Goal: Navigation & Orientation: Go to known website

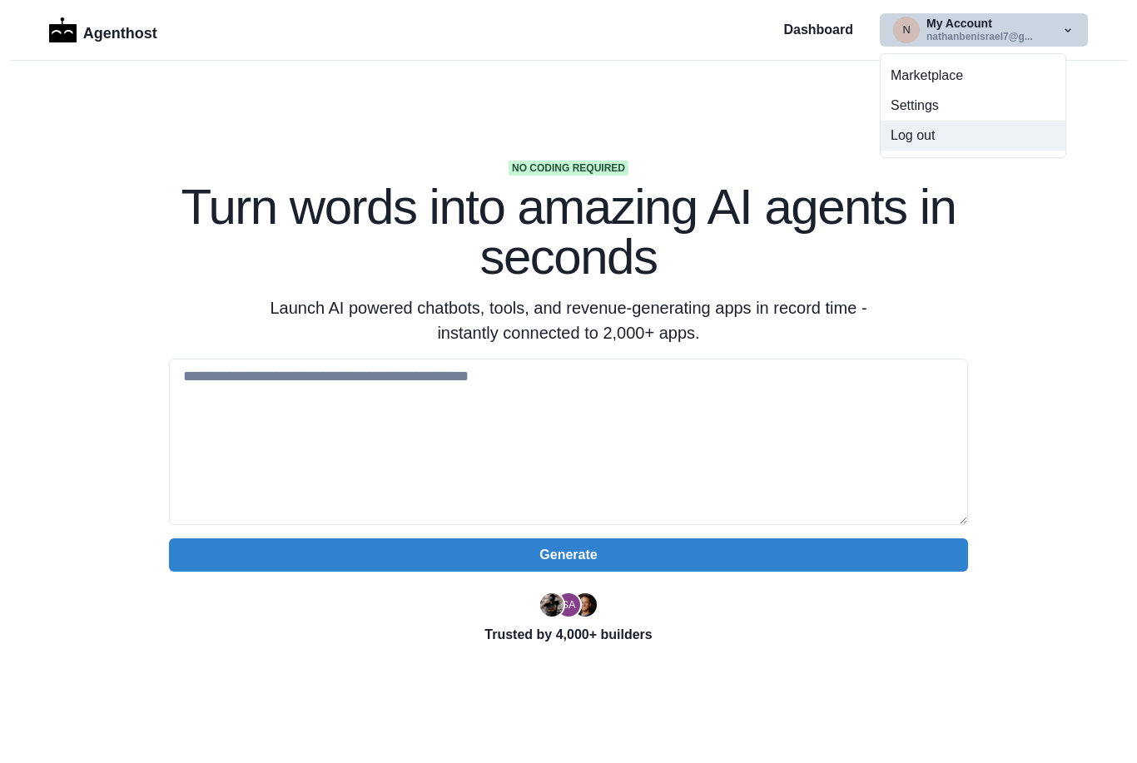
click at [926, 135] on button "Log out" at bounding box center [973, 136] width 185 height 30
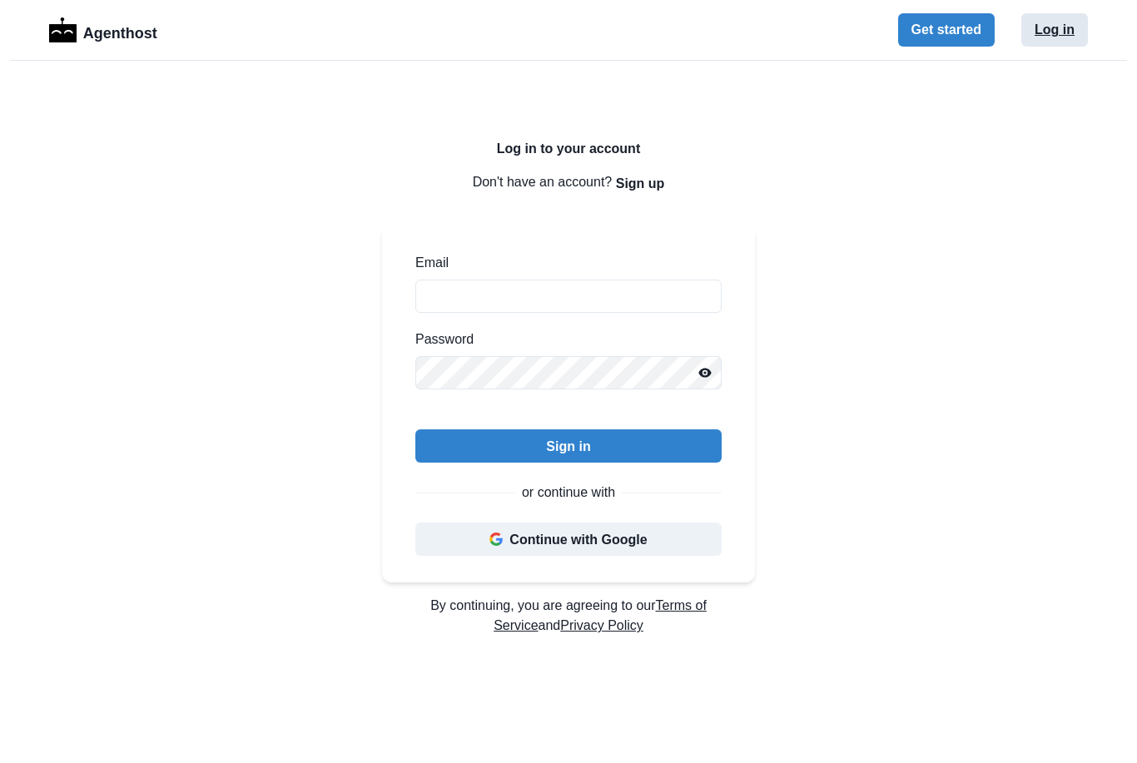
click at [1061, 29] on button "Log in" at bounding box center [1054, 29] width 67 height 33
click at [645, 540] on button "Continue with Google" at bounding box center [568, 539] width 306 height 33
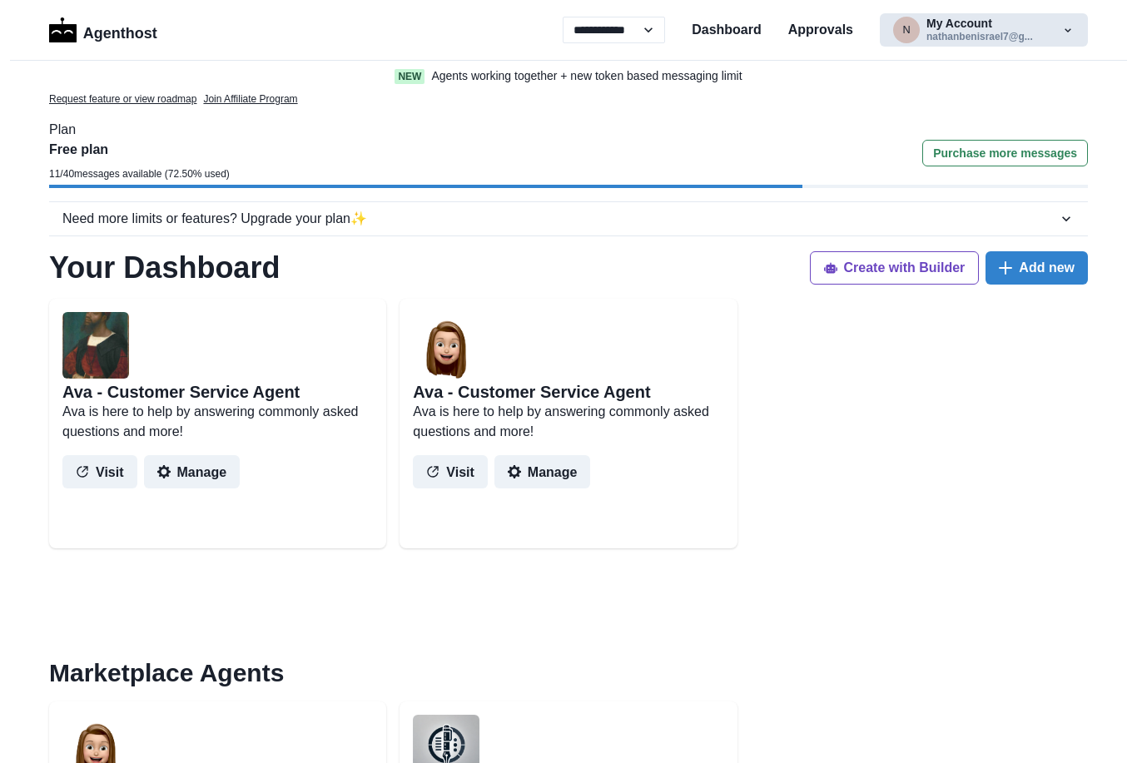
click at [963, 36] on button "n My Account nathanbenisrael7@g..." at bounding box center [984, 29] width 208 height 33
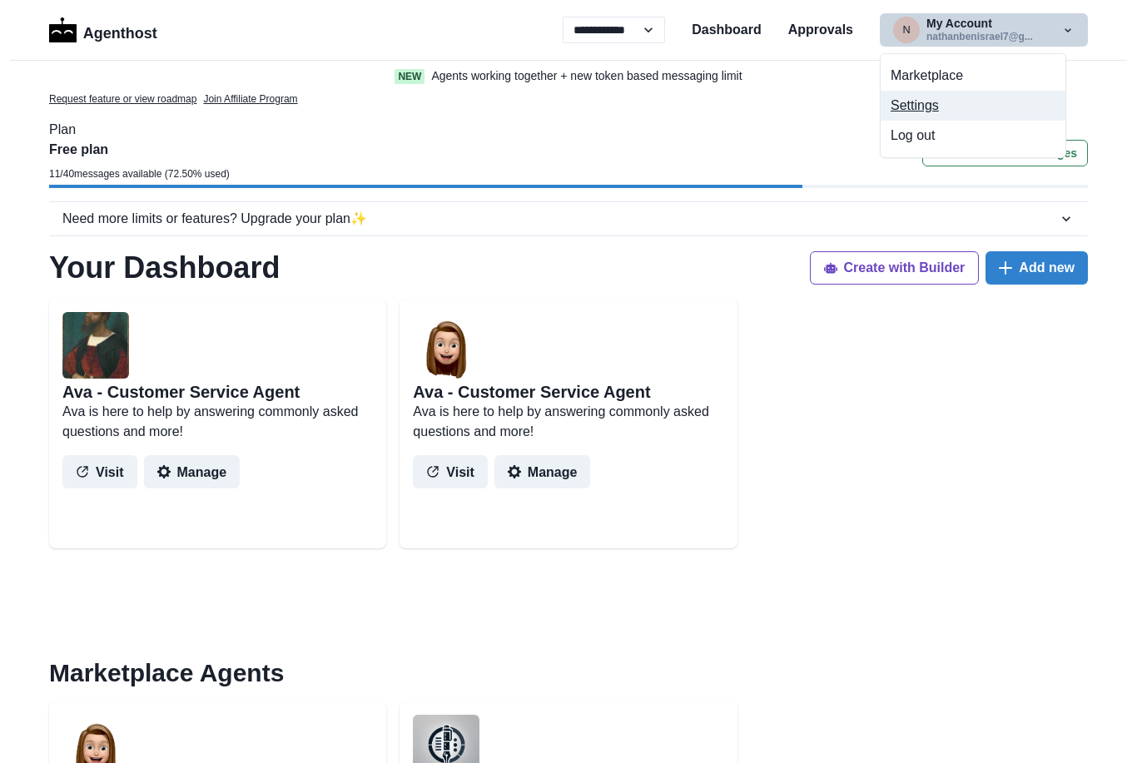
click at [917, 108] on button "Settings" at bounding box center [973, 106] width 185 height 30
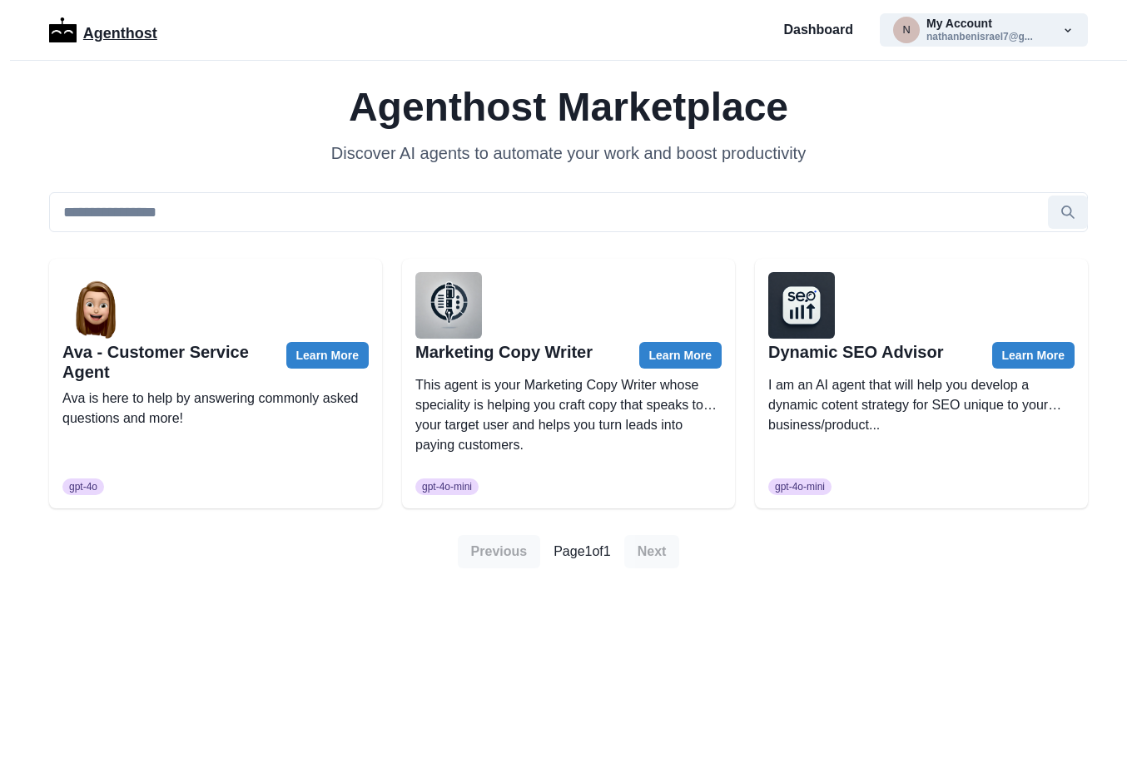
click at [107, 36] on p "Agenthost" at bounding box center [120, 30] width 74 height 29
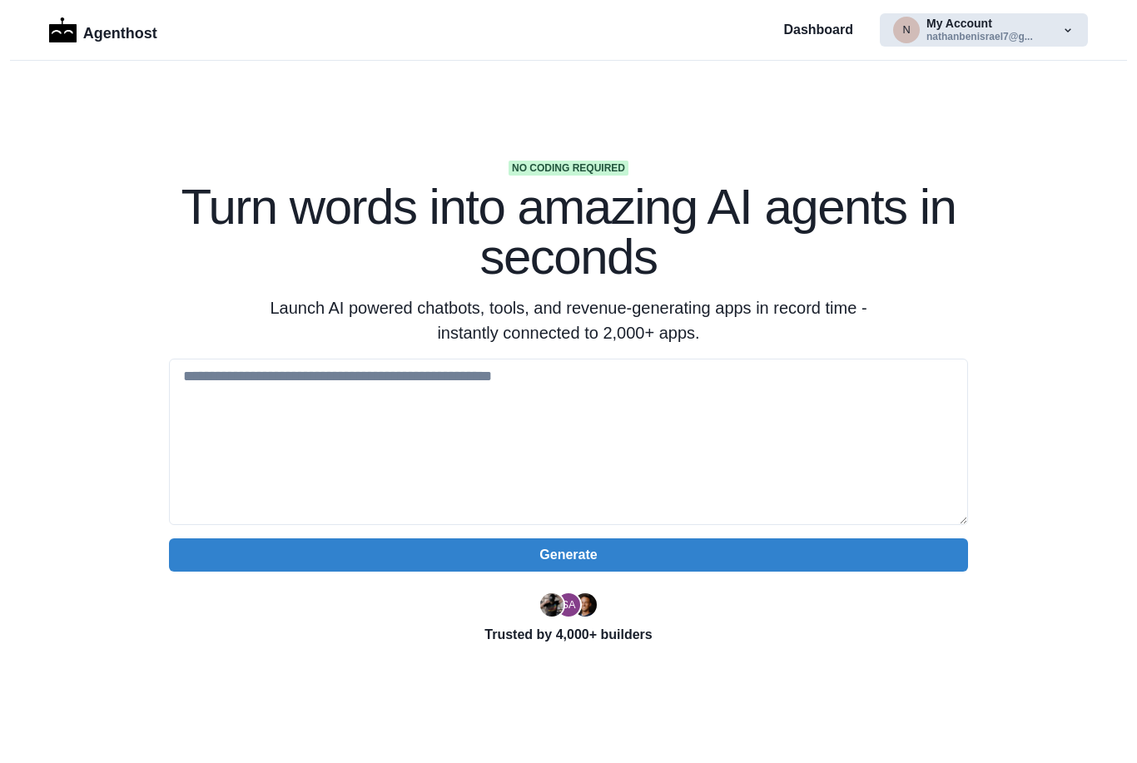
click at [966, 32] on button "n My Account nathanbenisrael7@g..." at bounding box center [984, 29] width 208 height 33
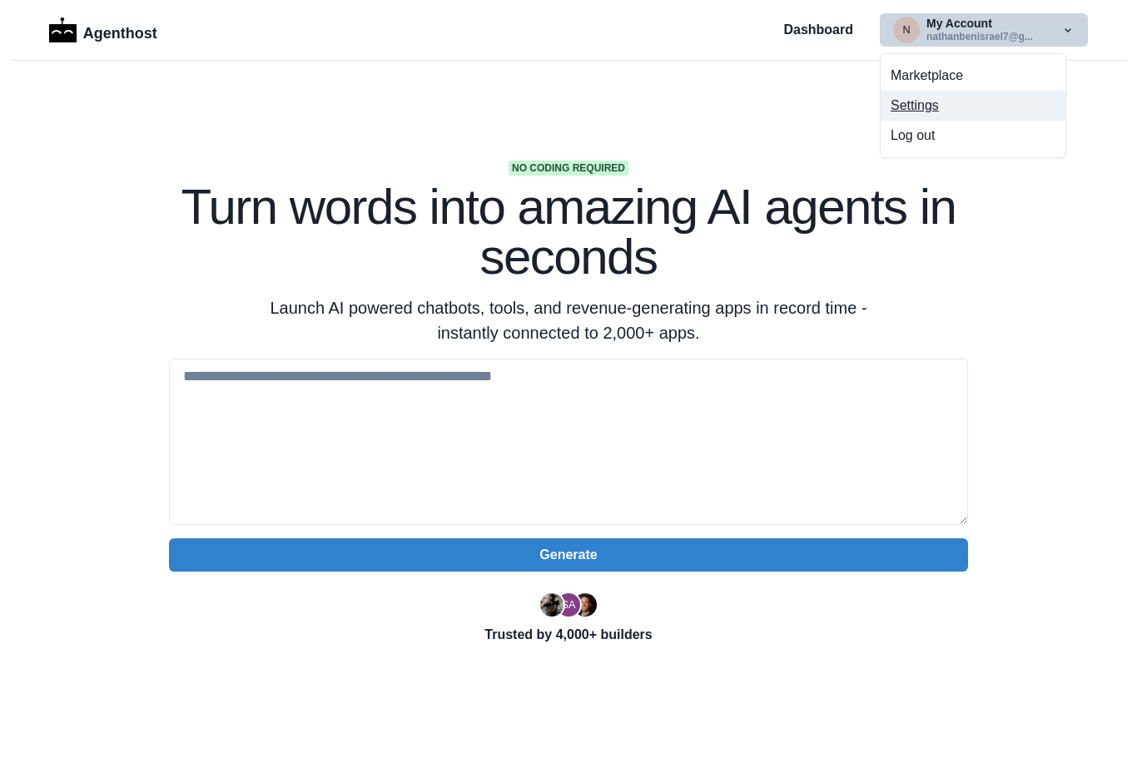
click at [927, 114] on button "Settings" at bounding box center [973, 106] width 185 height 30
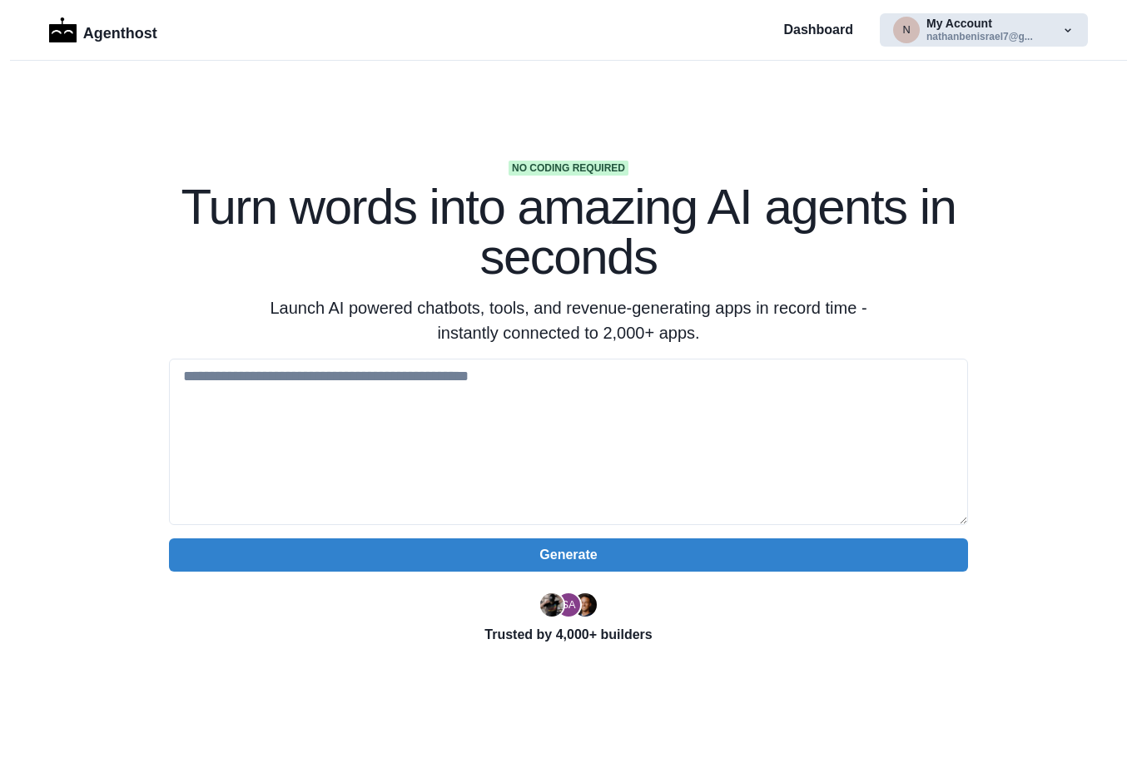
click at [995, 39] on button "n My Account nathanbenisrael7@g..." at bounding box center [984, 29] width 208 height 33
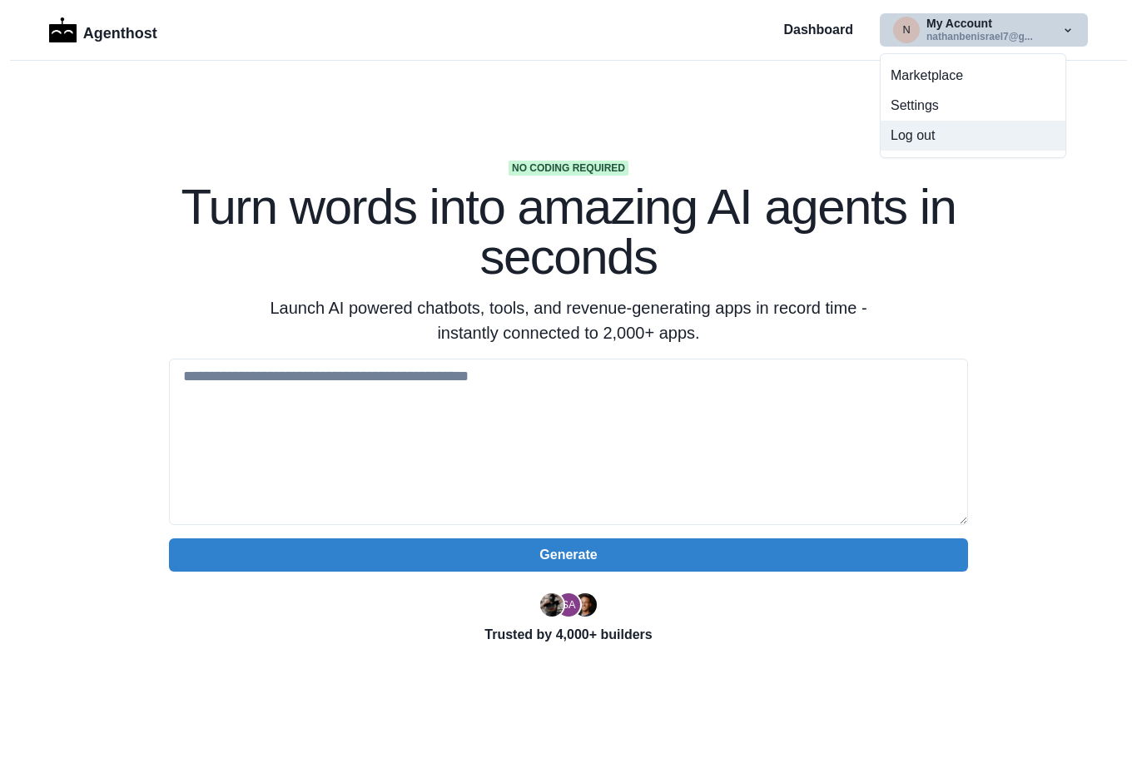
click at [917, 145] on button "Log out" at bounding box center [973, 136] width 185 height 30
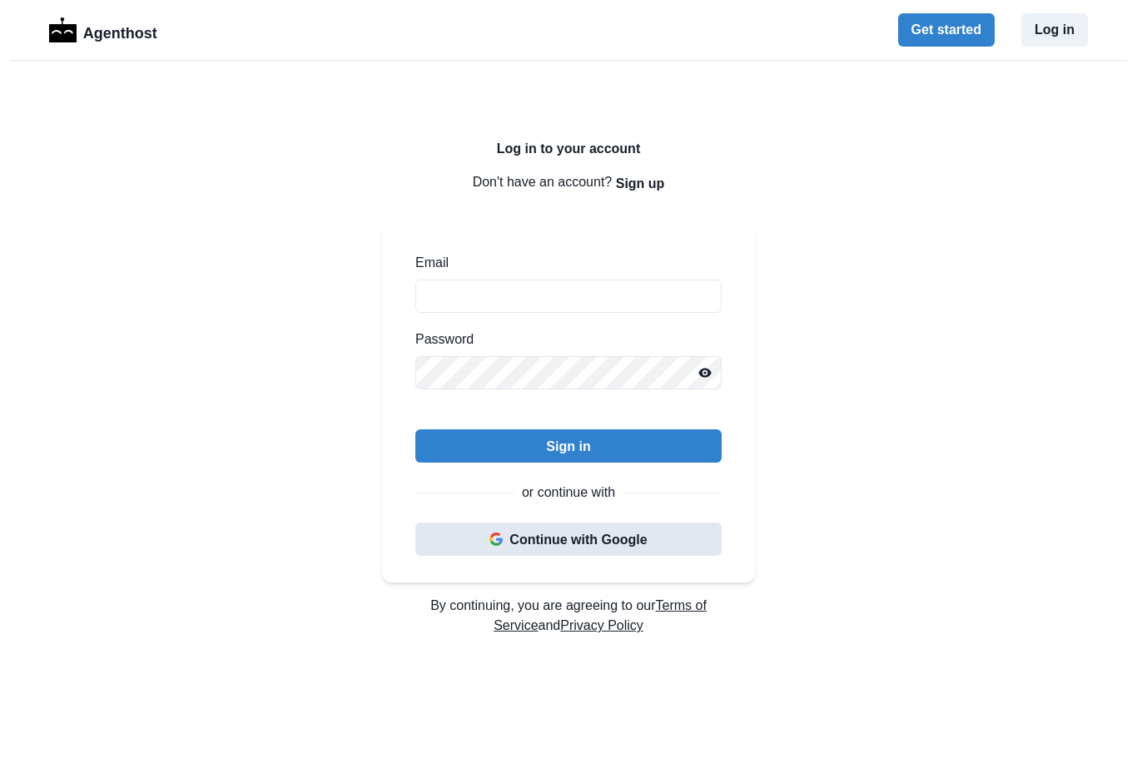
click at [634, 546] on button "Continue with Google" at bounding box center [568, 539] width 306 height 33
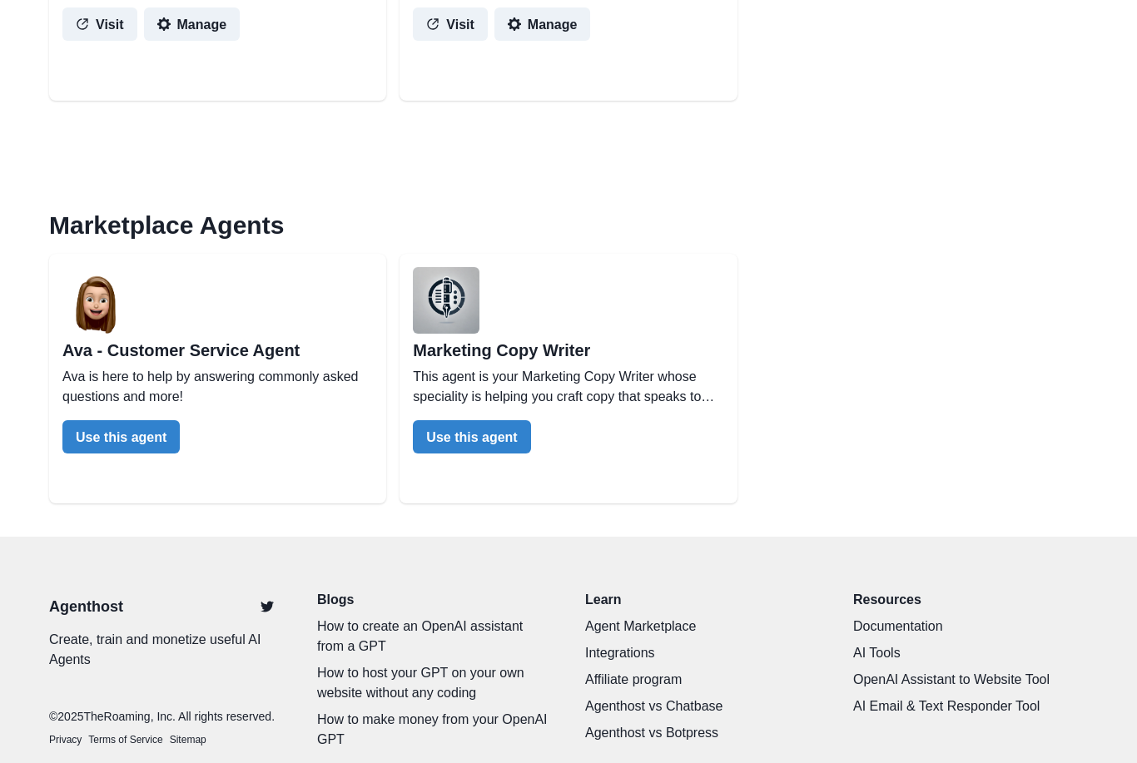
scroll to position [450, 0]
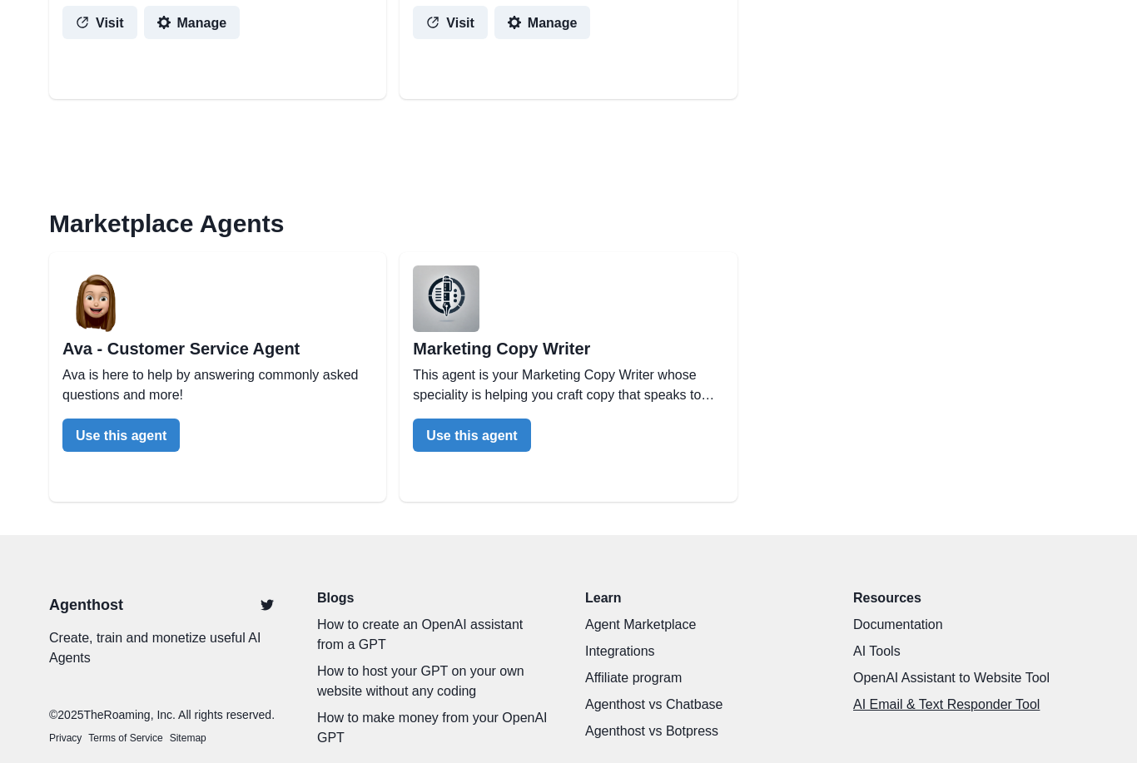
click at [865, 697] on link "AI Email & Text Responder Tool" at bounding box center [970, 705] width 235 height 20
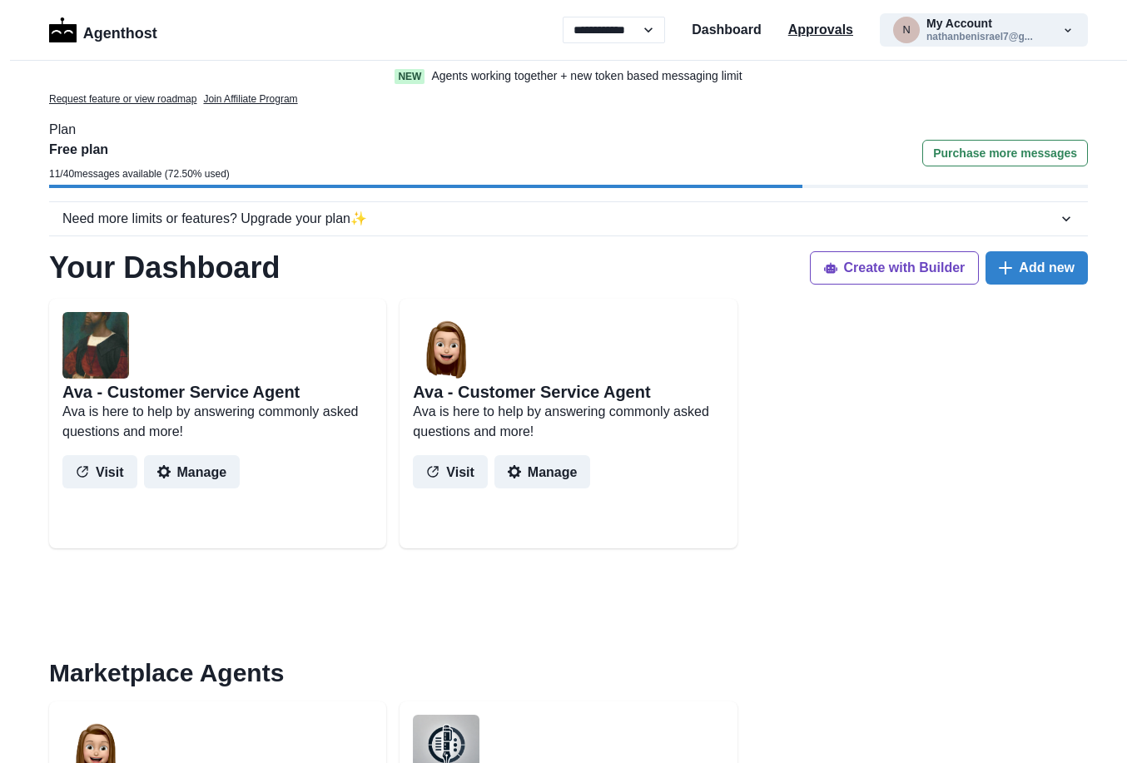
click at [822, 35] on p "Approvals" at bounding box center [820, 30] width 65 height 20
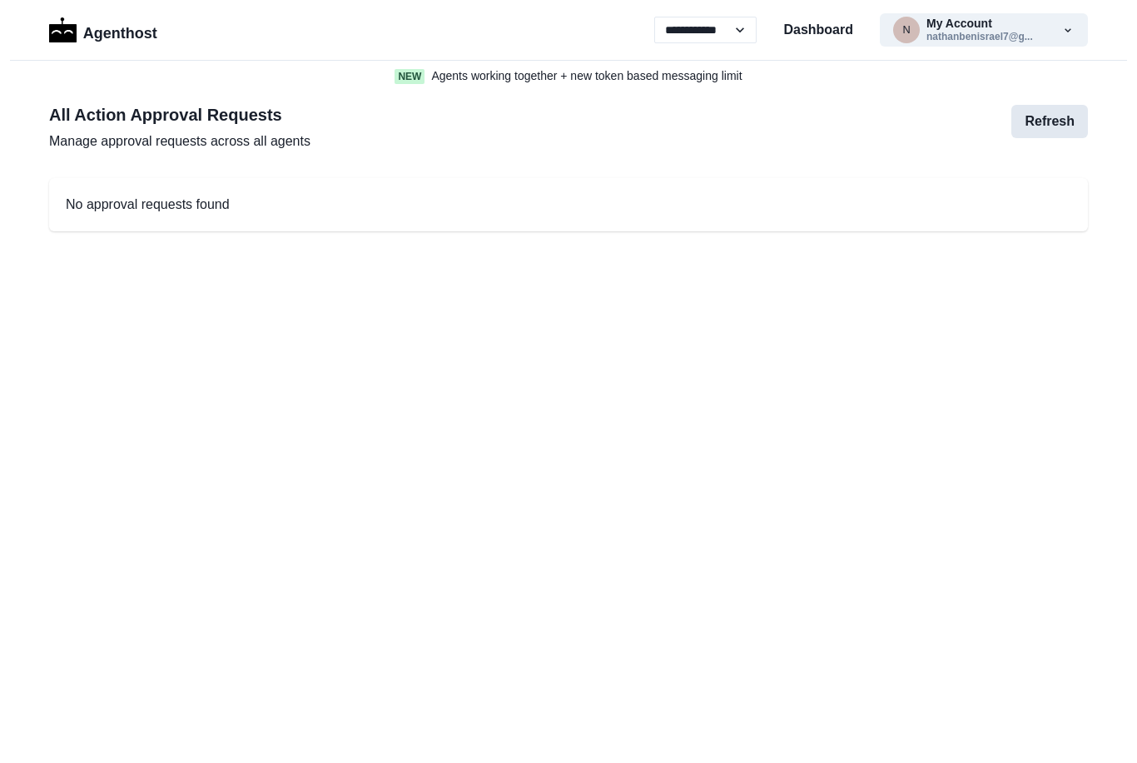
click at [1035, 121] on button "Refresh" at bounding box center [1049, 121] width 77 height 33
click at [1035, 42] on button "n My Account nathanbenisrael7@g..." at bounding box center [984, 29] width 208 height 33
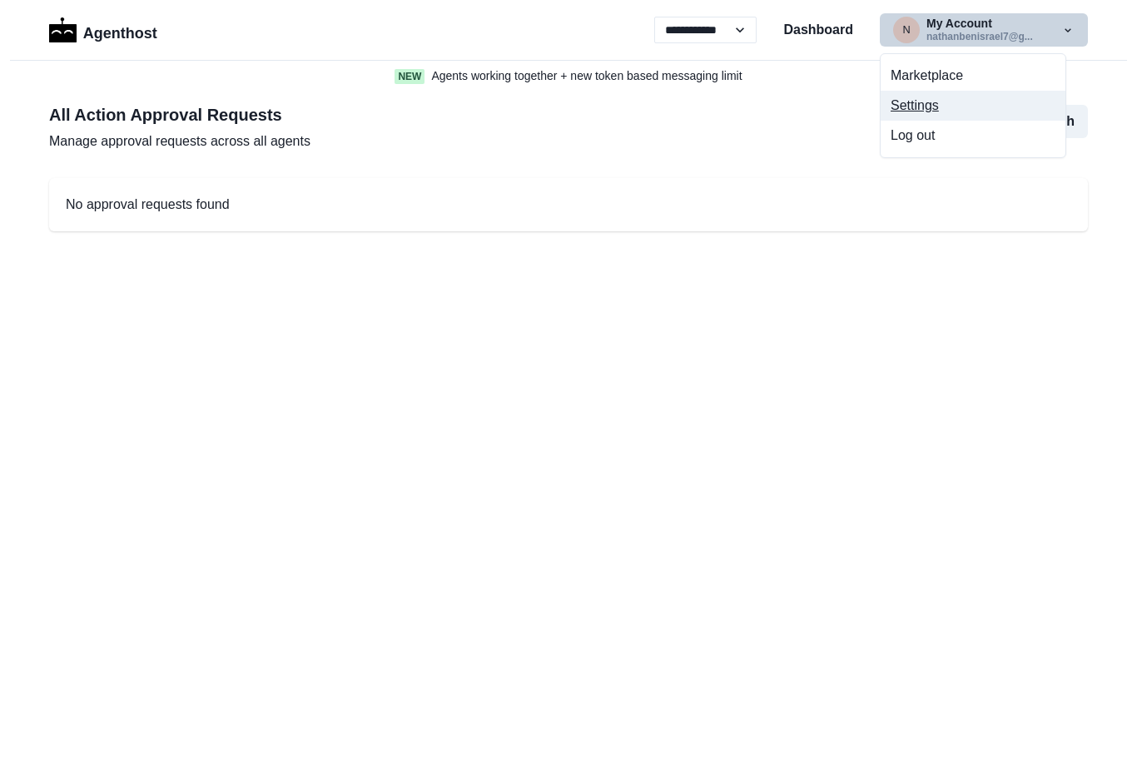
click at [917, 110] on button "Settings" at bounding box center [973, 106] width 185 height 30
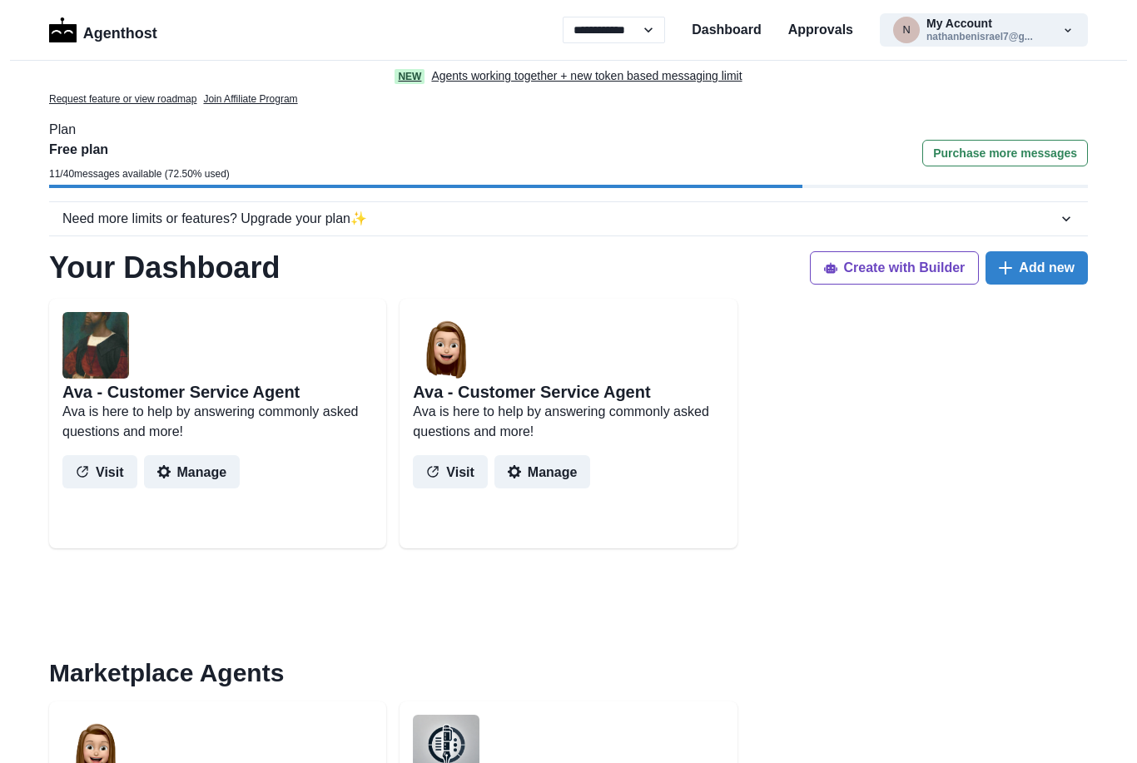
click at [523, 79] on p "Agents working together + new token based messaging limit" at bounding box center [586, 75] width 311 height 17
click at [971, 29] on button "n My Account nathanbenisrael7@g..." at bounding box center [984, 29] width 208 height 33
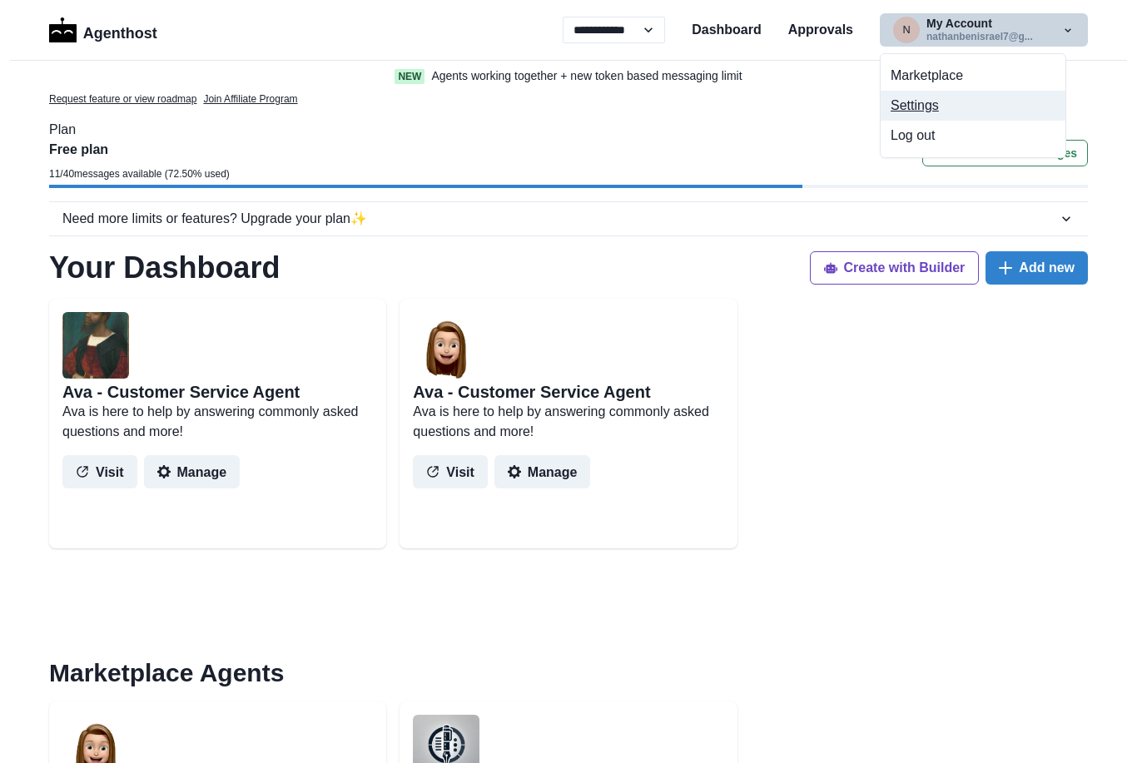
click at [925, 112] on button "Settings" at bounding box center [973, 106] width 185 height 30
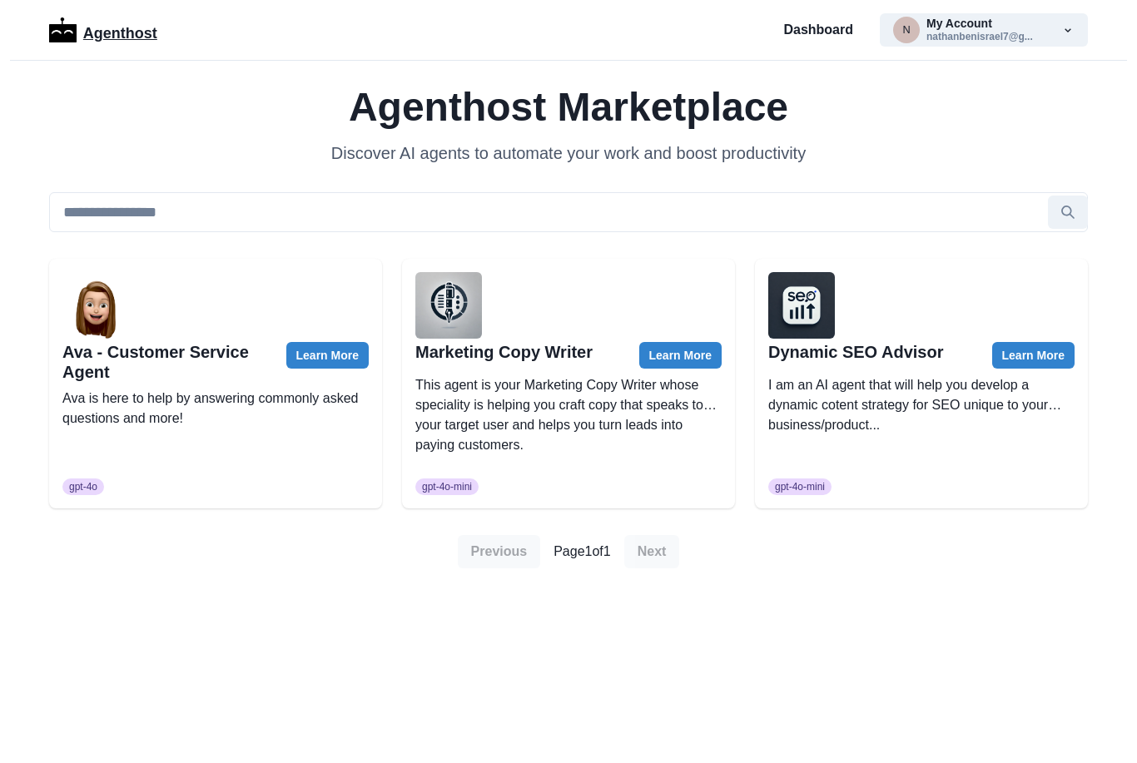
click at [102, 34] on p "Agenthost" at bounding box center [120, 30] width 74 height 29
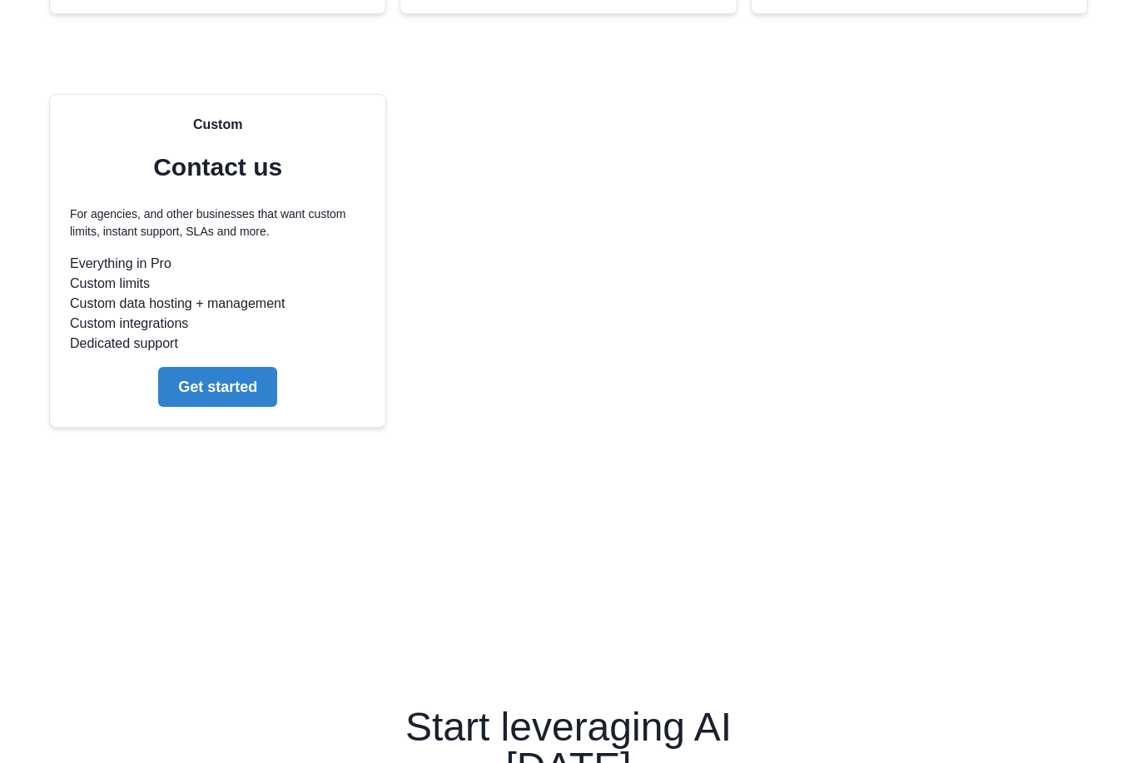
scroll to position [4205, 0]
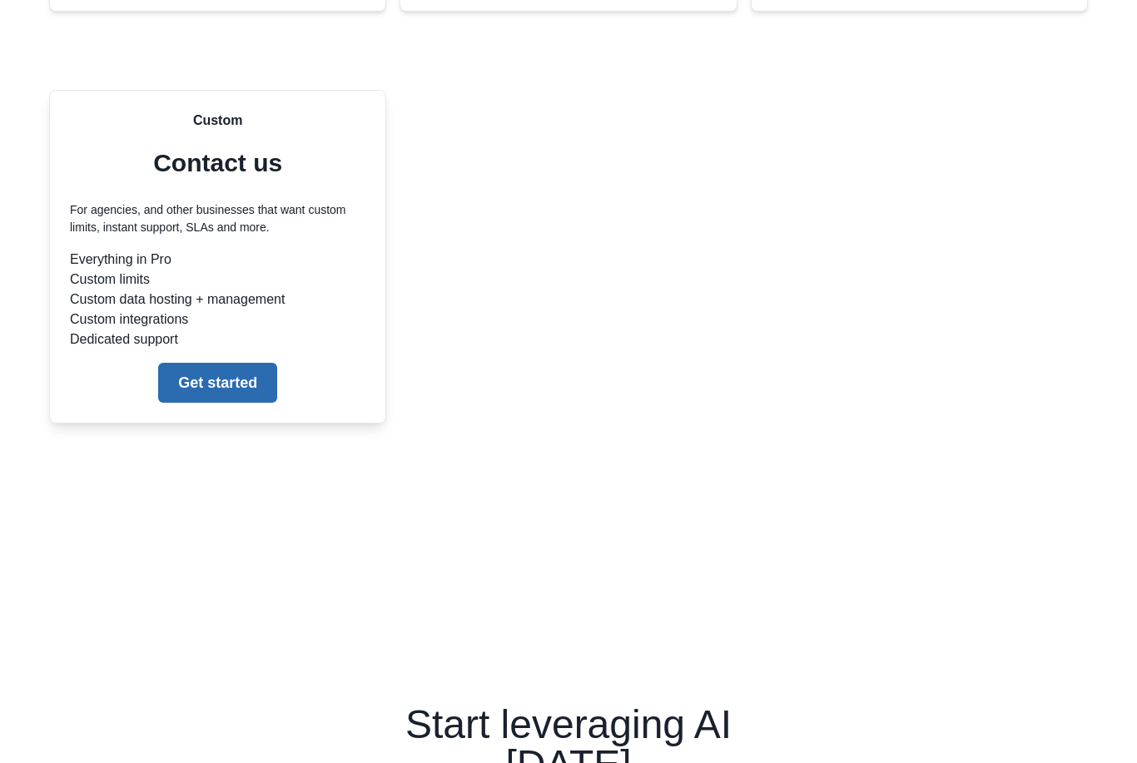
click at [224, 382] on button "Get started" at bounding box center [217, 383] width 119 height 40
